Goal: Navigation & Orientation: Find specific page/section

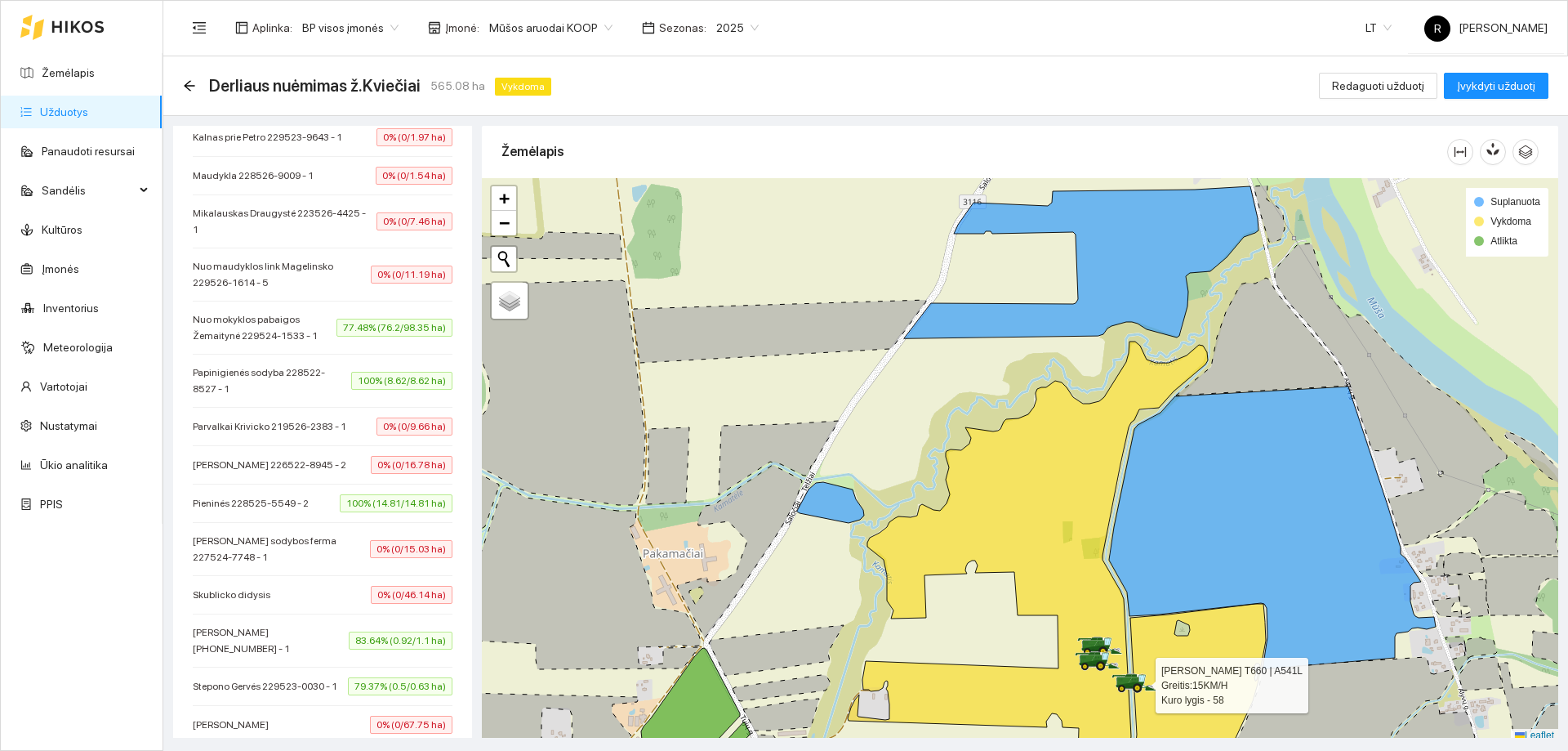
scroll to position [5, 0]
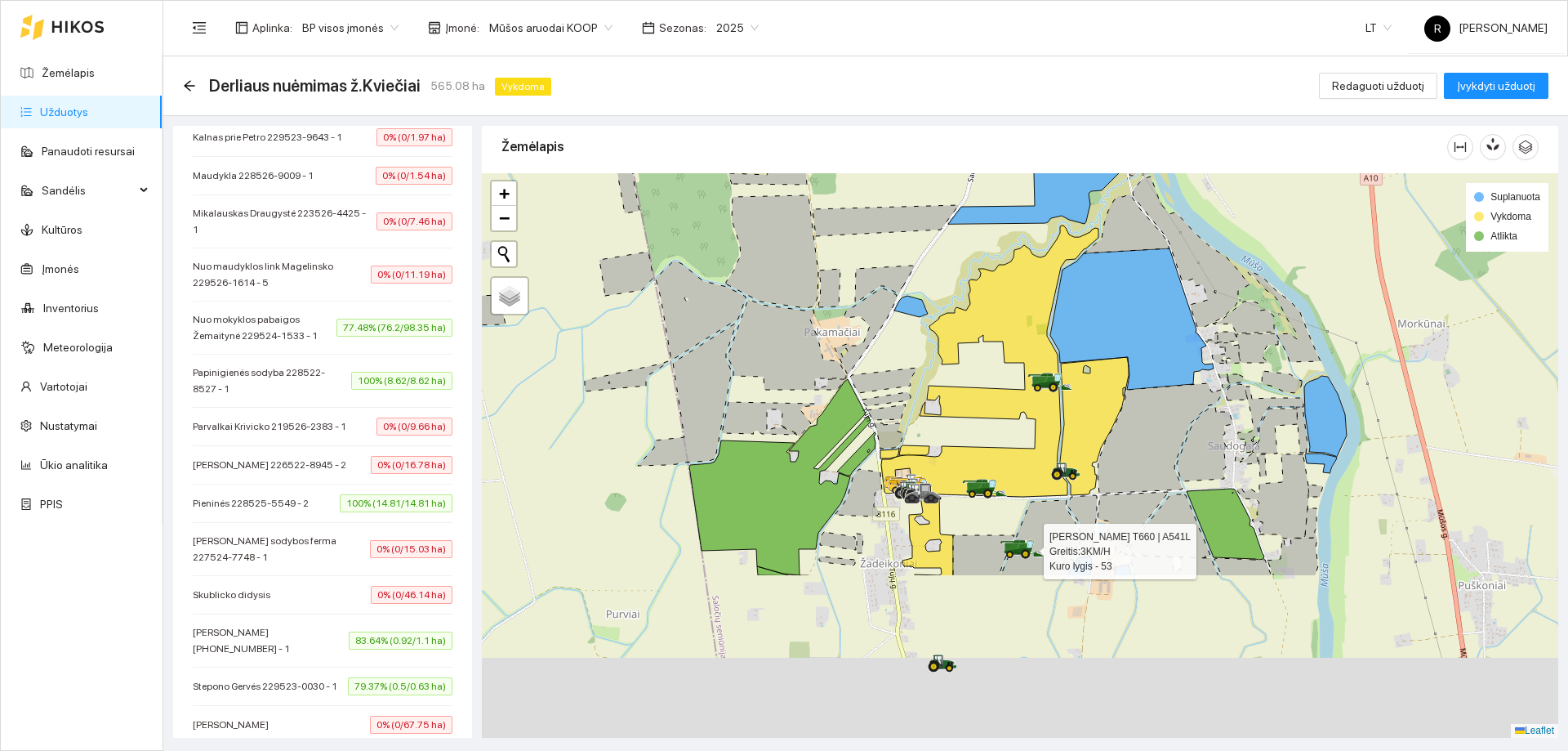
drag, startPoint x: 897, startPoint y: 597, endPoint x: 931, endPoint y: 359, distance: 240.4
click at [931, 359] on div at bounding box center [1020, 455] width 1077 height 565
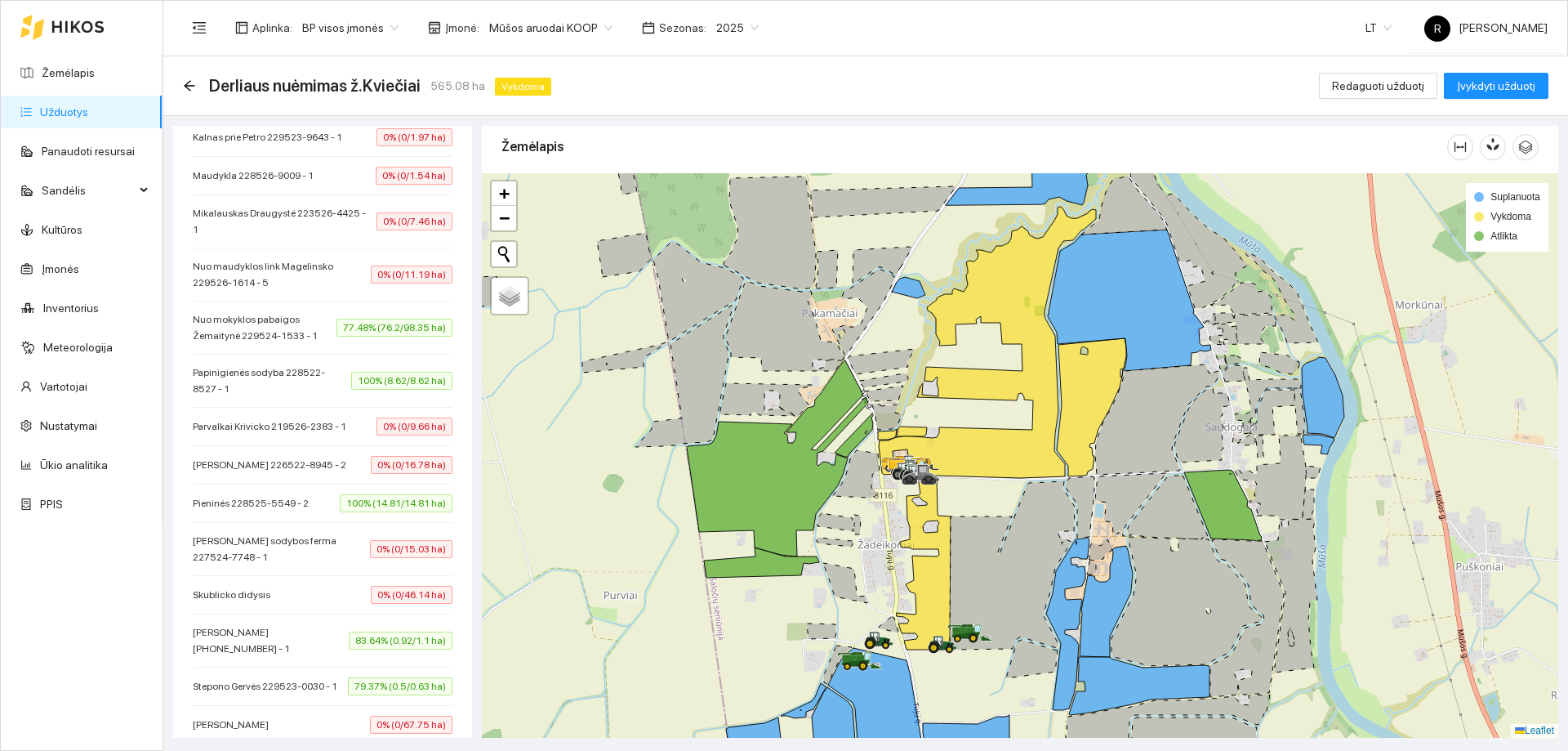
click at [71, 112] on link "Užduotys" at bounding box center [63, 111] width 48 height 13
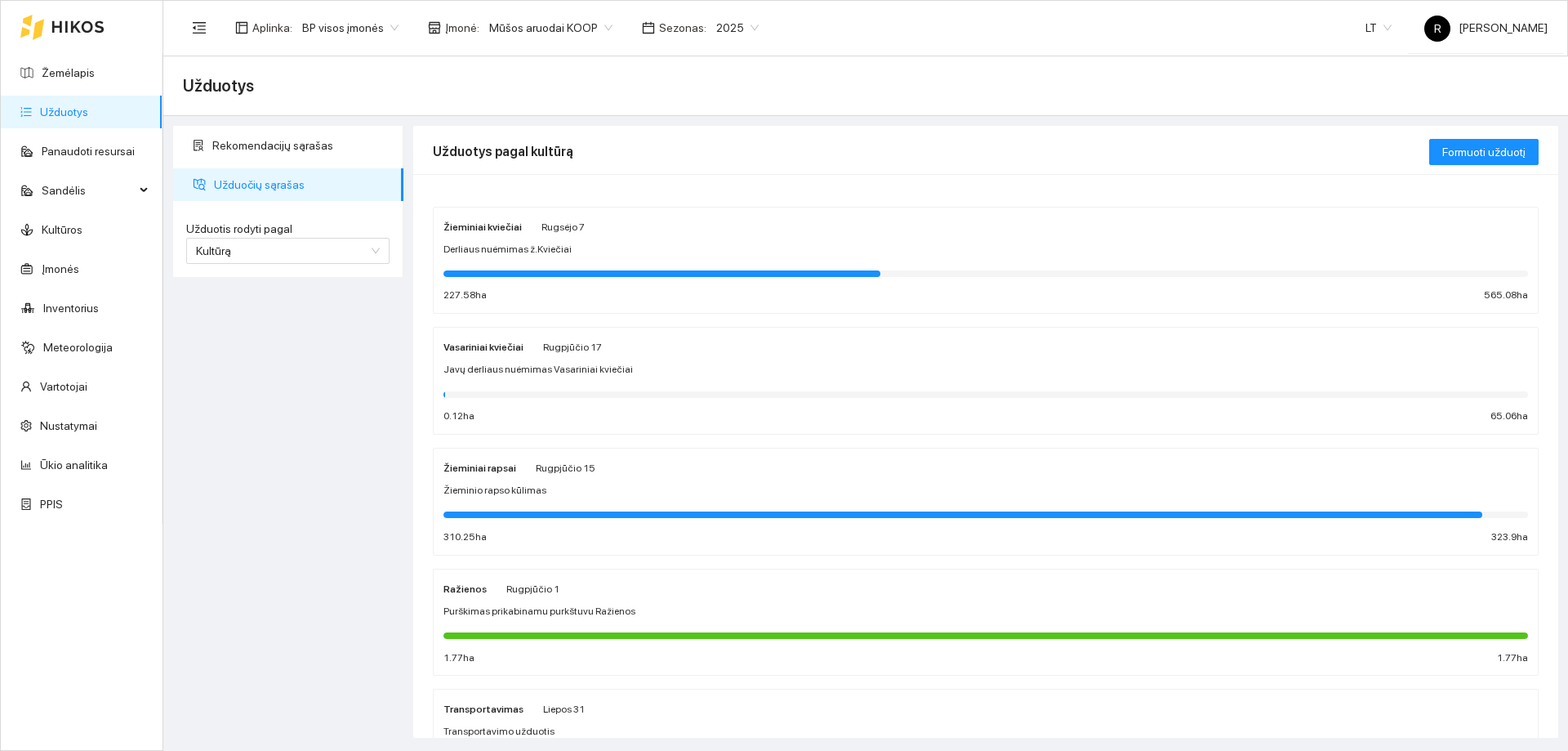
click at [478, 468] on strong "Žieminiai rapsai" at bounding box center [480, 468] width 73 height 11
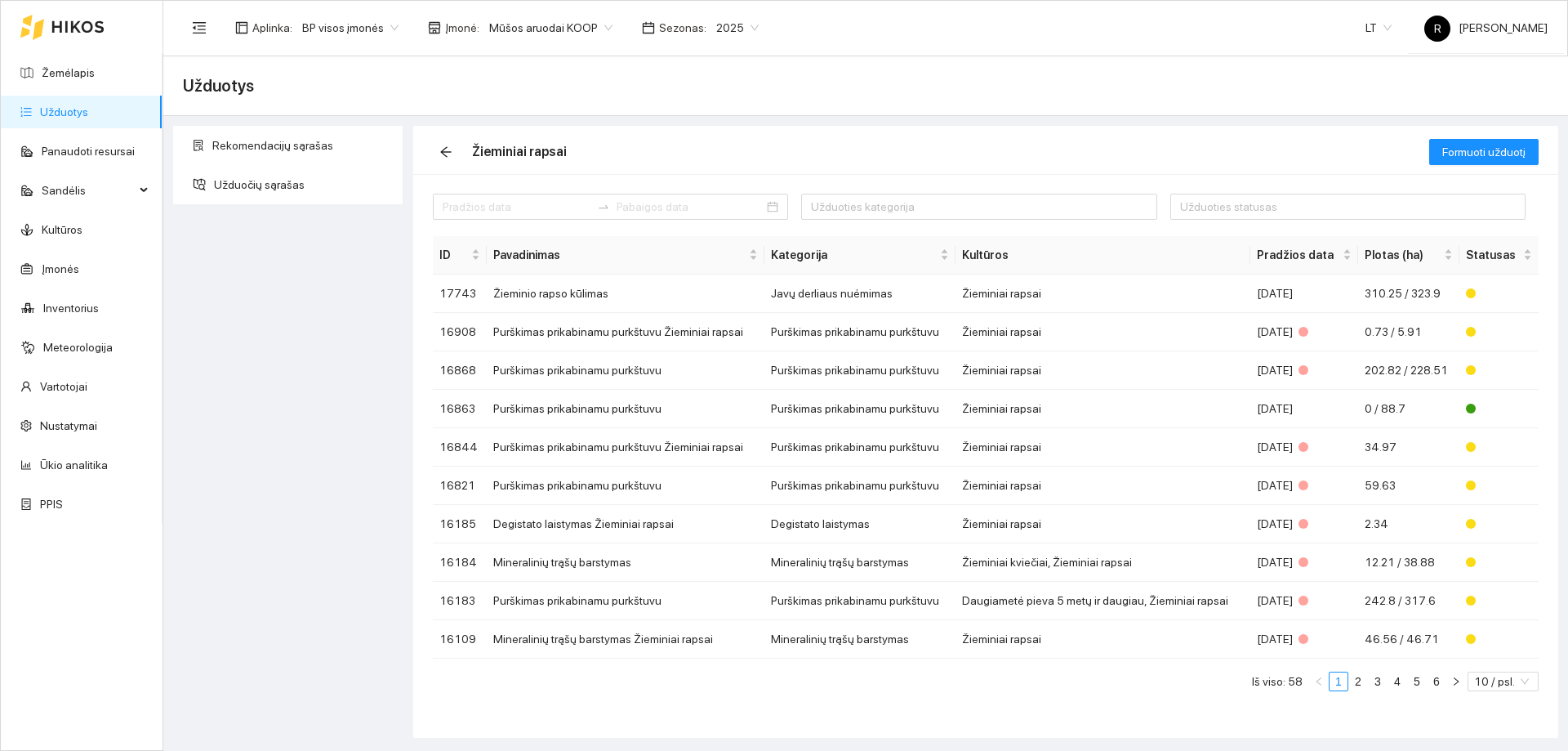
click at [88, 105] on link "Užduotys" at bounding box center [63, 111] width 48 height 13
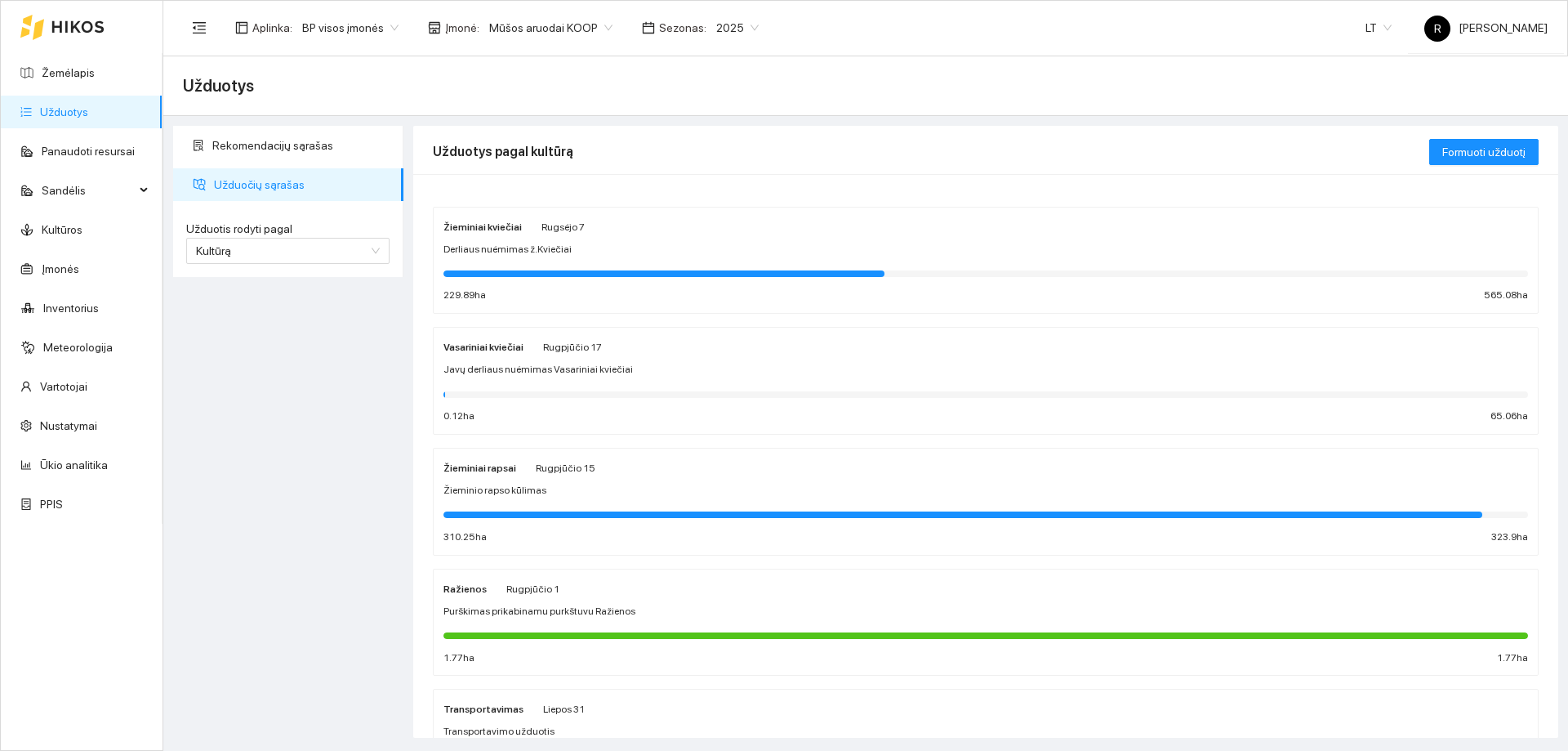
click at [474, 243] on span "Derliaus nuėmimas ž.Kviečiai" at bounding box center [507, 250] width 128 height 16
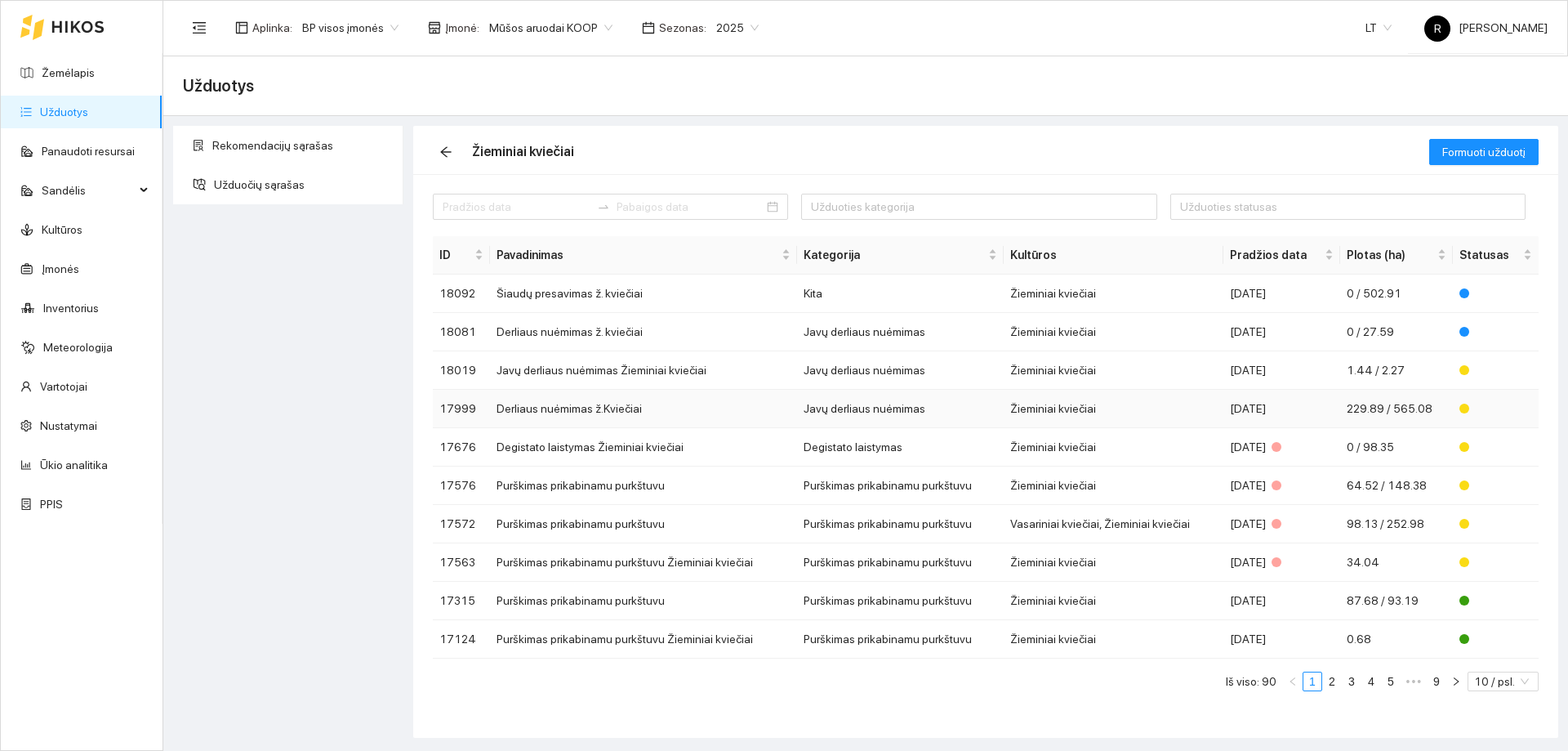
click at [882, 405] on td "Javų derliaus nuėmimas" at bounding box center [901, 409] width 207 height 38
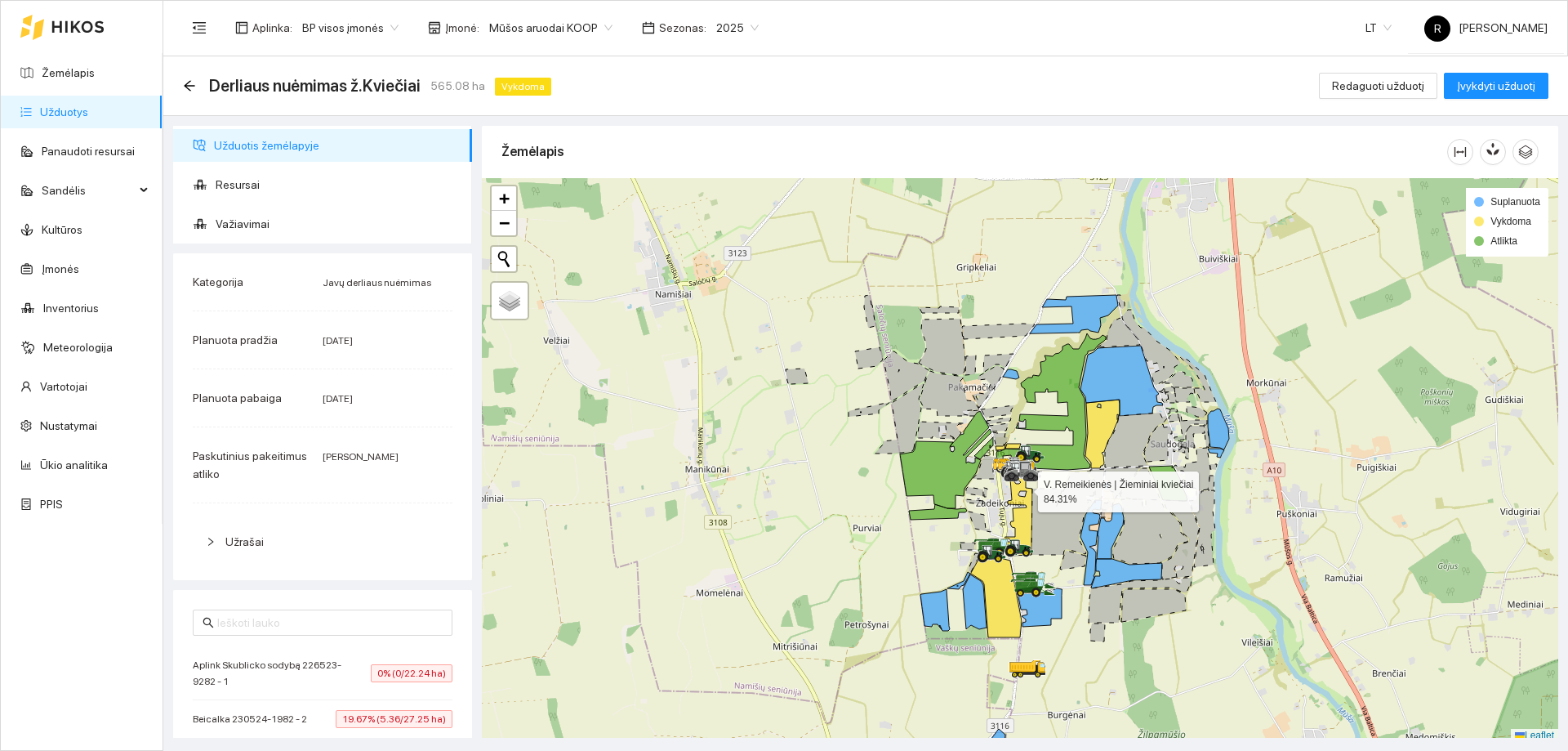
scroll to position [5, 0]
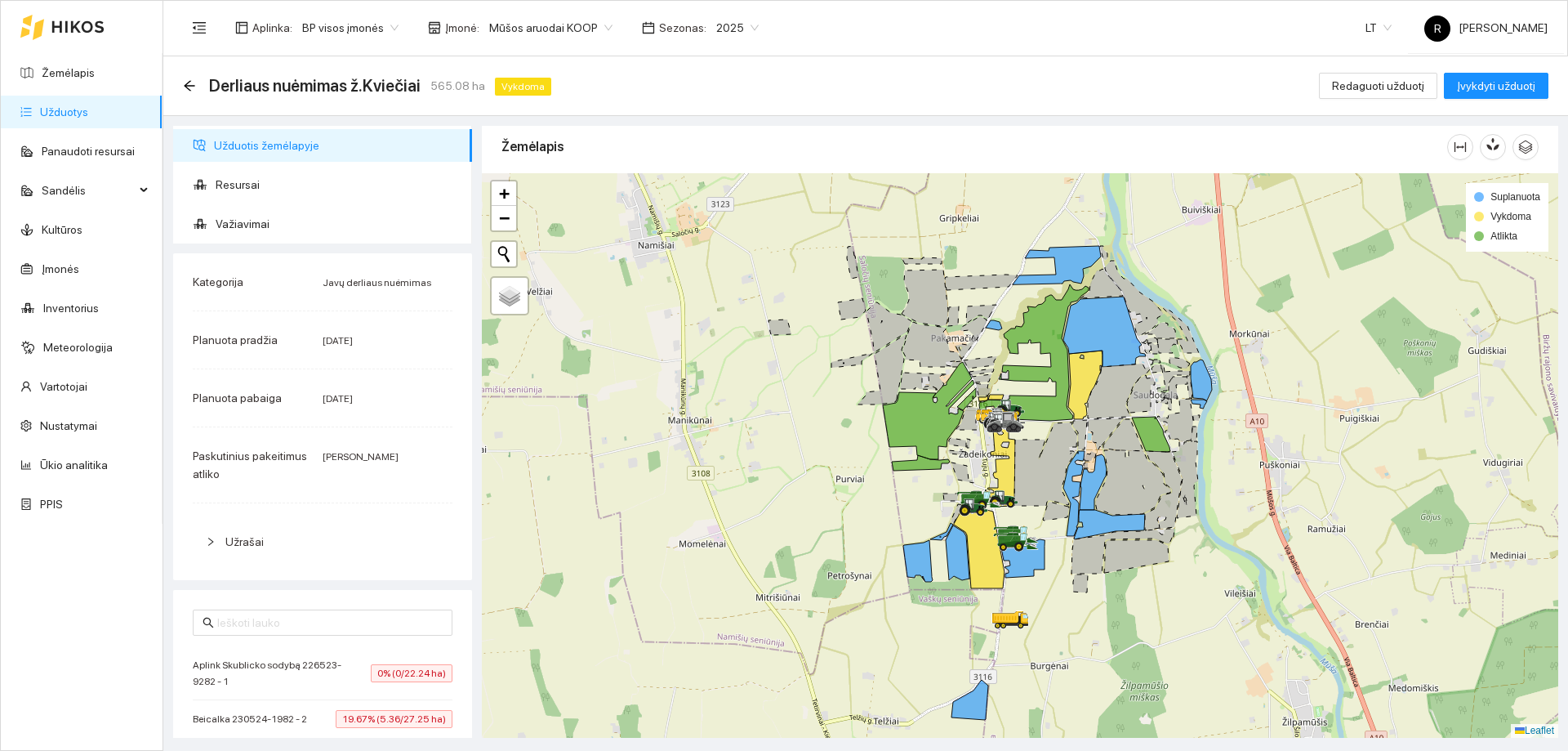
drag, startPoint x: 1024, startPoint y: 488, endPoint x: 988, endPoint y: 420, distance: 76.9
click at [988, 420] on div at bounding box center [1020, 455] width 1077 height 565
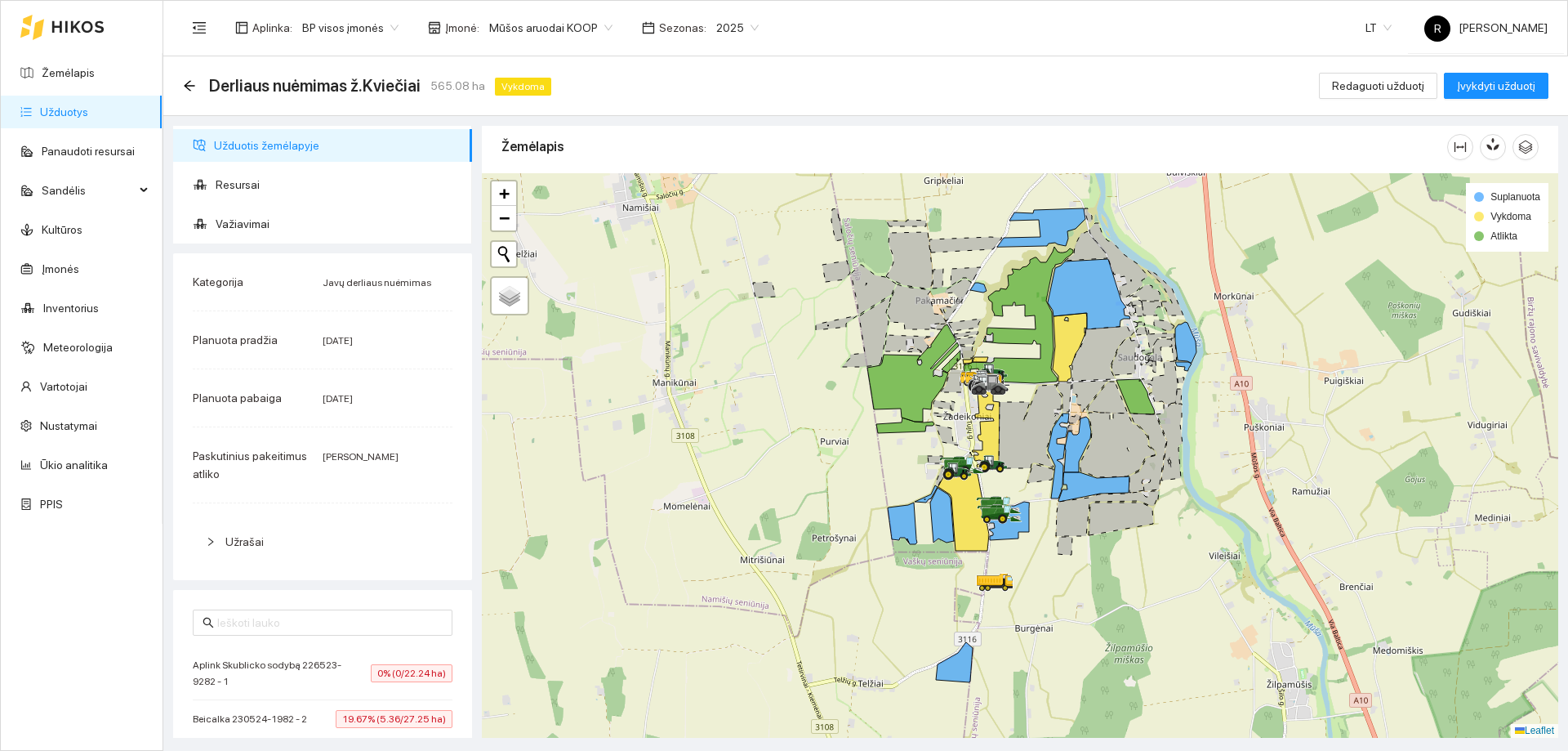
drag, startPoint x: 1024, startPoint y: 461, endPoint x: 1026, endPoint y: 412, distance: 49.0
click at [1026, 412] on icon at bounding box center [1030, 426] width 63 height 84
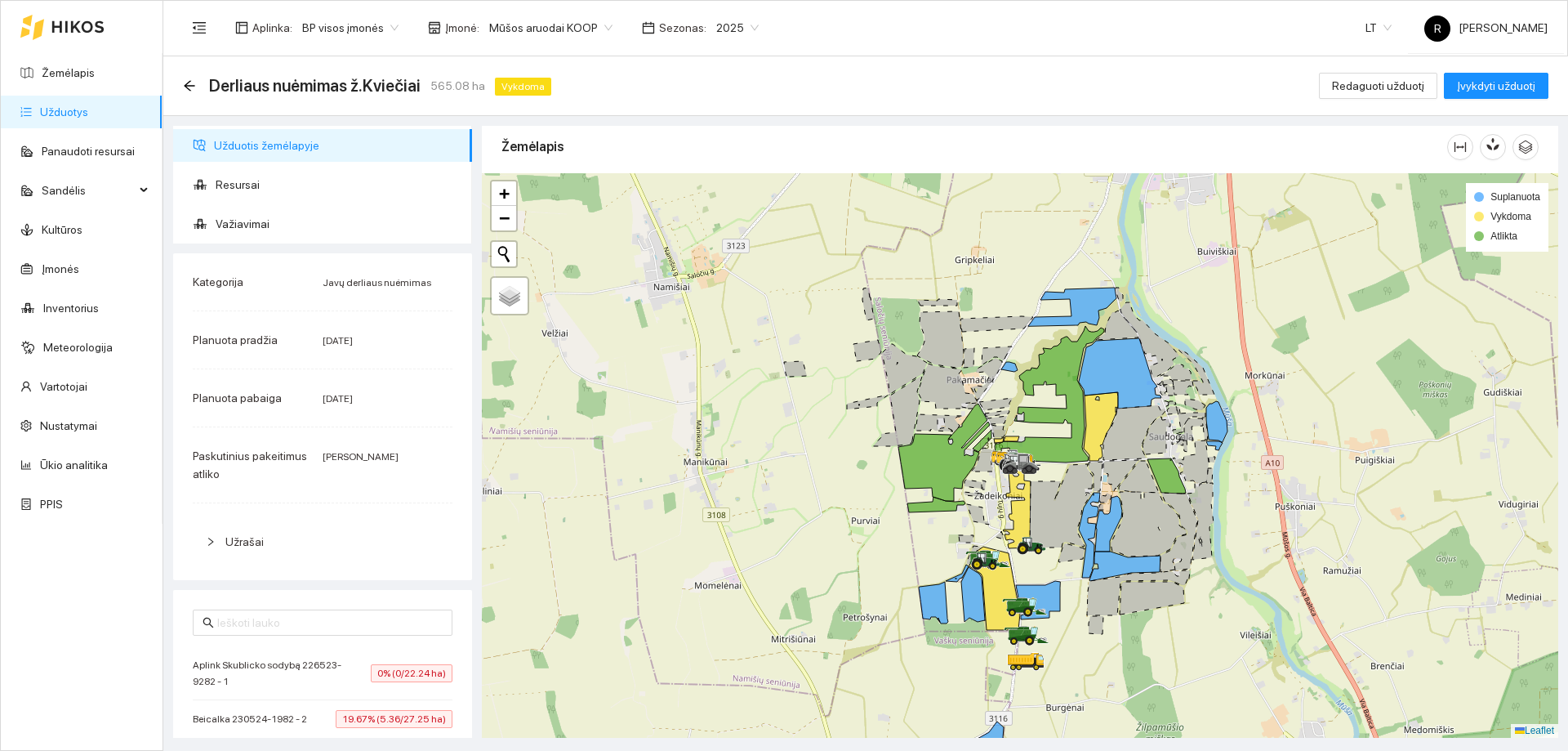
drag, startPoint x: 1176, startPoint y: 464, endPoint x: 1204, endPoint y: 595, distance: 134.0
click at [1204, 595] on div at bounding box center [1020, 455] width 1077 height 565
drag, startPoint x: 1184, startPoint y: 618, endPoint x: 1160, endPoint y: 501, distance: 119.4
click at [1161, 506] on div at bounding box center [1020, 455] width 1077 height 565
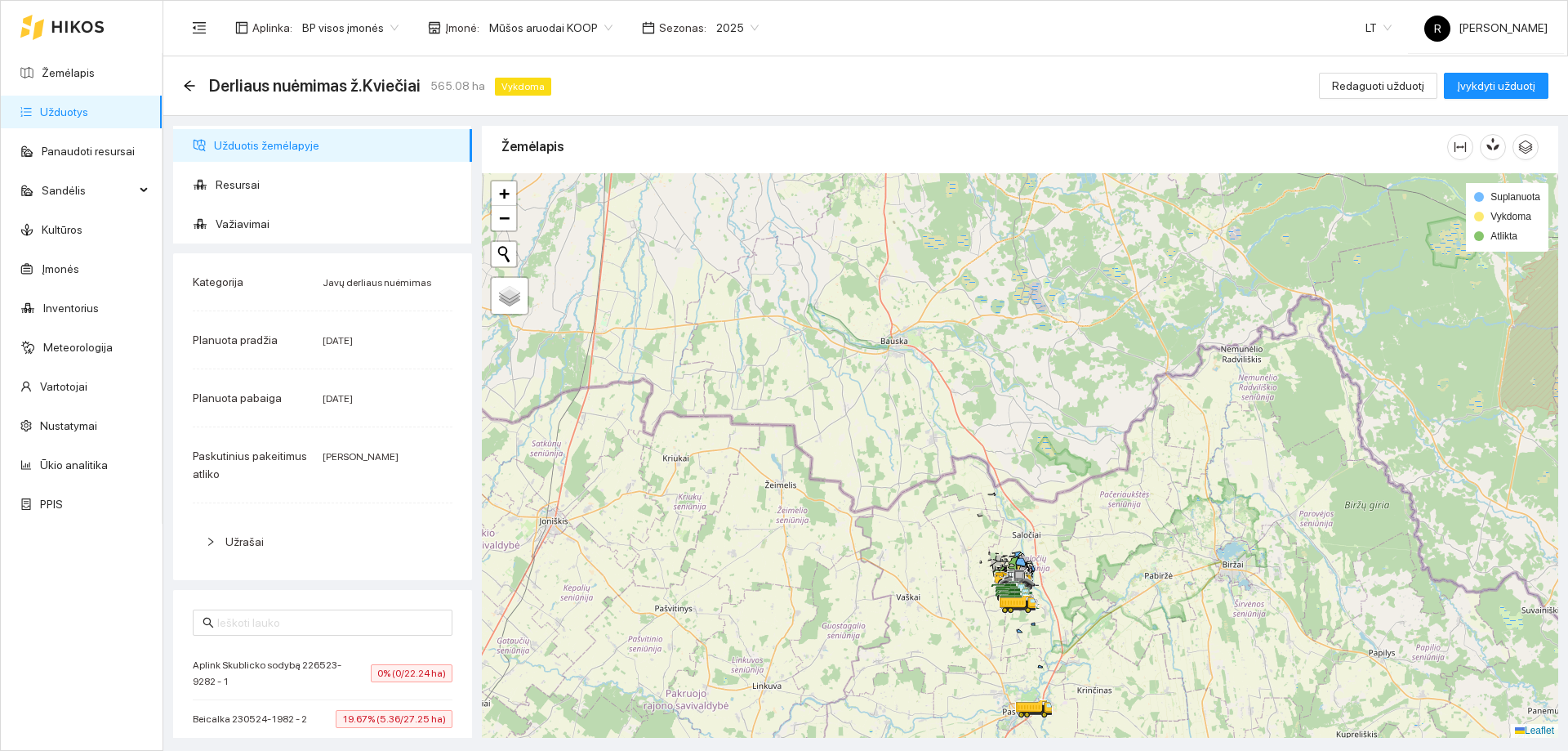
drag, startPoint x: 1095, startPoint y: 680, endPoint x: 1072, endPoint y: 569, distance: 113.4
click at [1072, 573] on div at bounding box center [1020, 455] width 1077 height 565
